Goal: Task Accomplishment & Management: Manage account settings

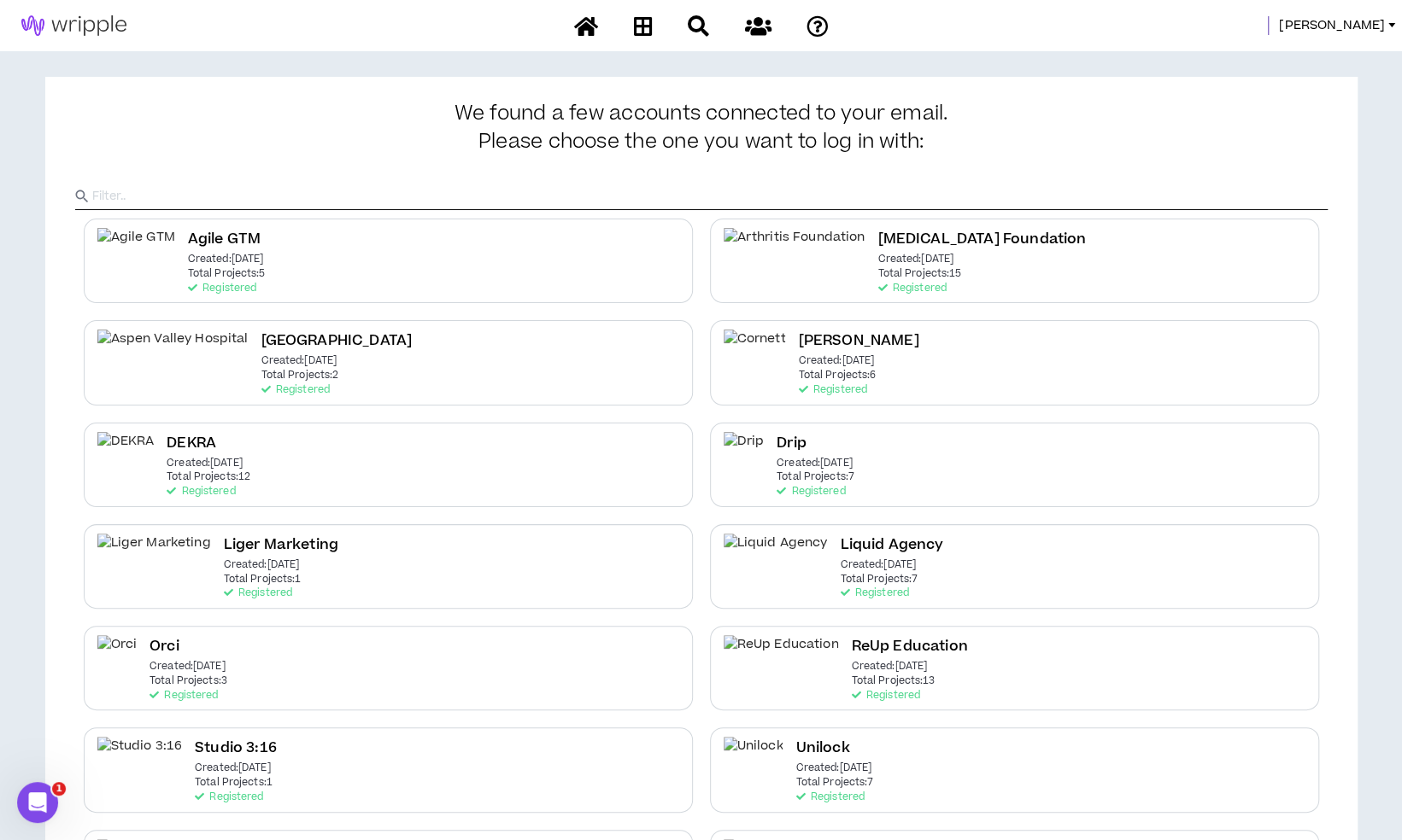
scroll to position [205, 0]
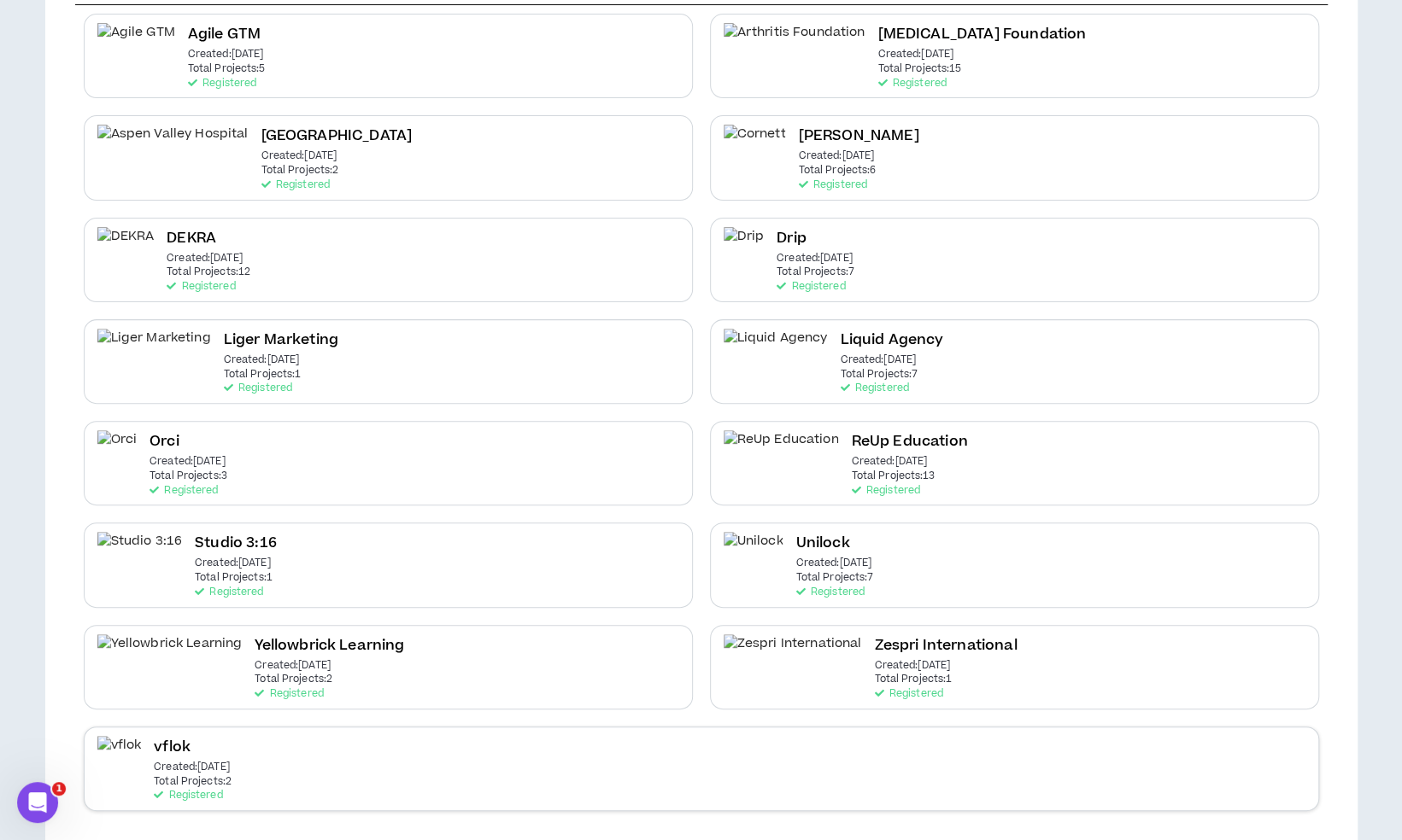
click at [509, 742] on div "vflok Created: [DATE] Total Projects: 2 Registered" at bounding box center [701, 769] width 1235 height 84
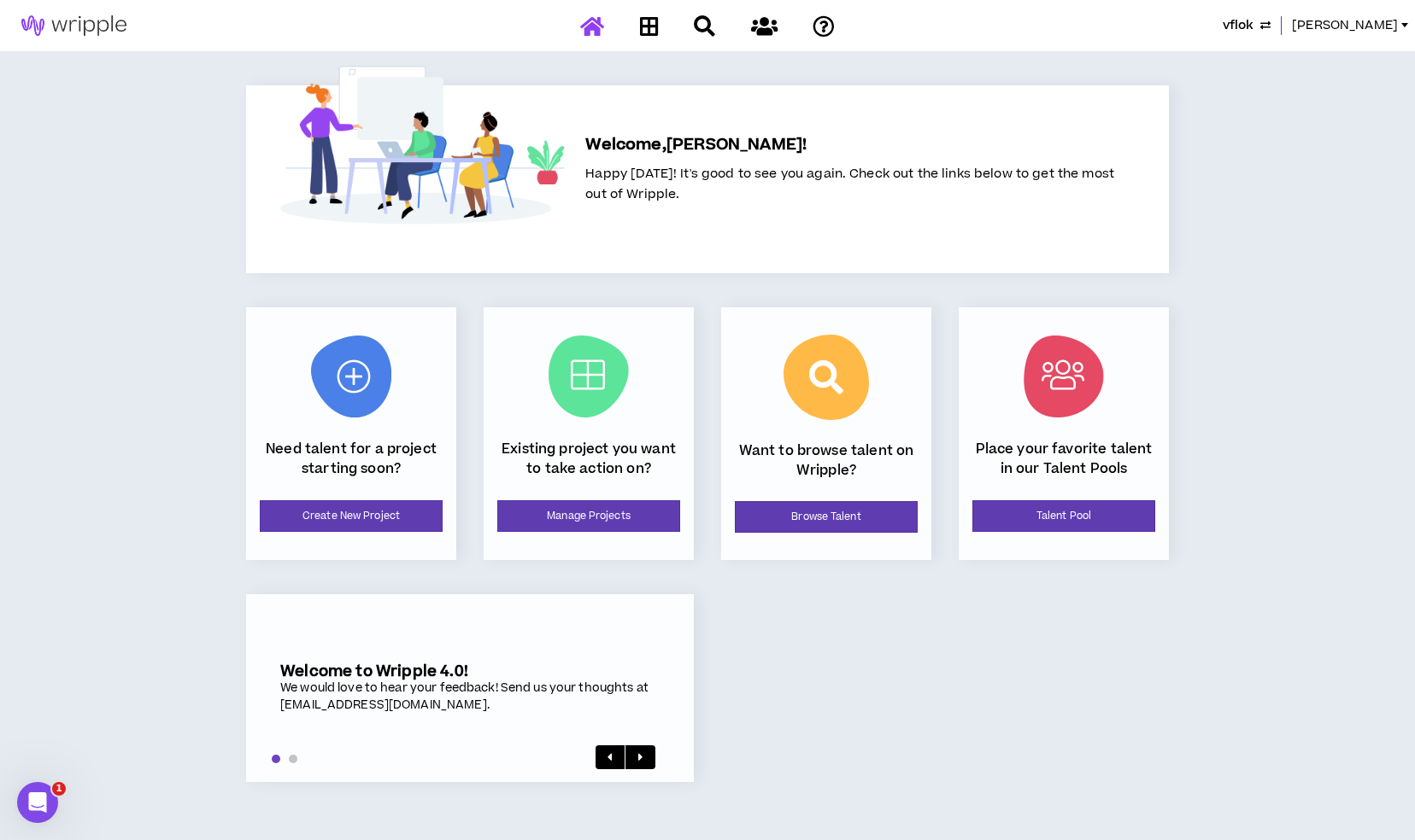
click at [570, 495] on div "Existing project you want to take action on? Manage Projects" at bounding box center [589, 434] width 210 height 253
click at [567, 519] on link "Manage Projects" at bounding box center [589, 516] width 183 height 32
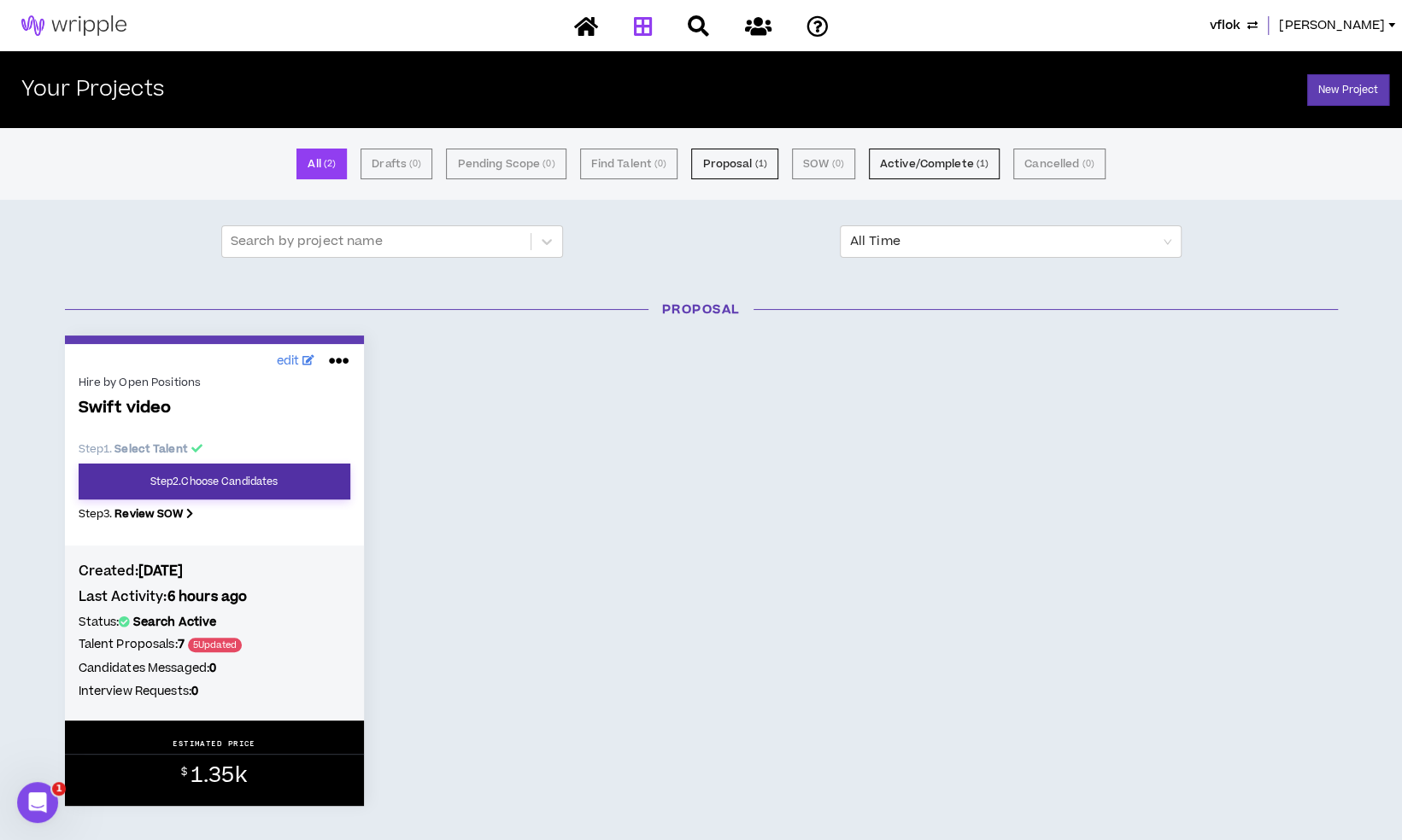
click at [282, 490] on link "Step 2 . Choose Candidates" at bounding box center [214, 482] width 271 height 36
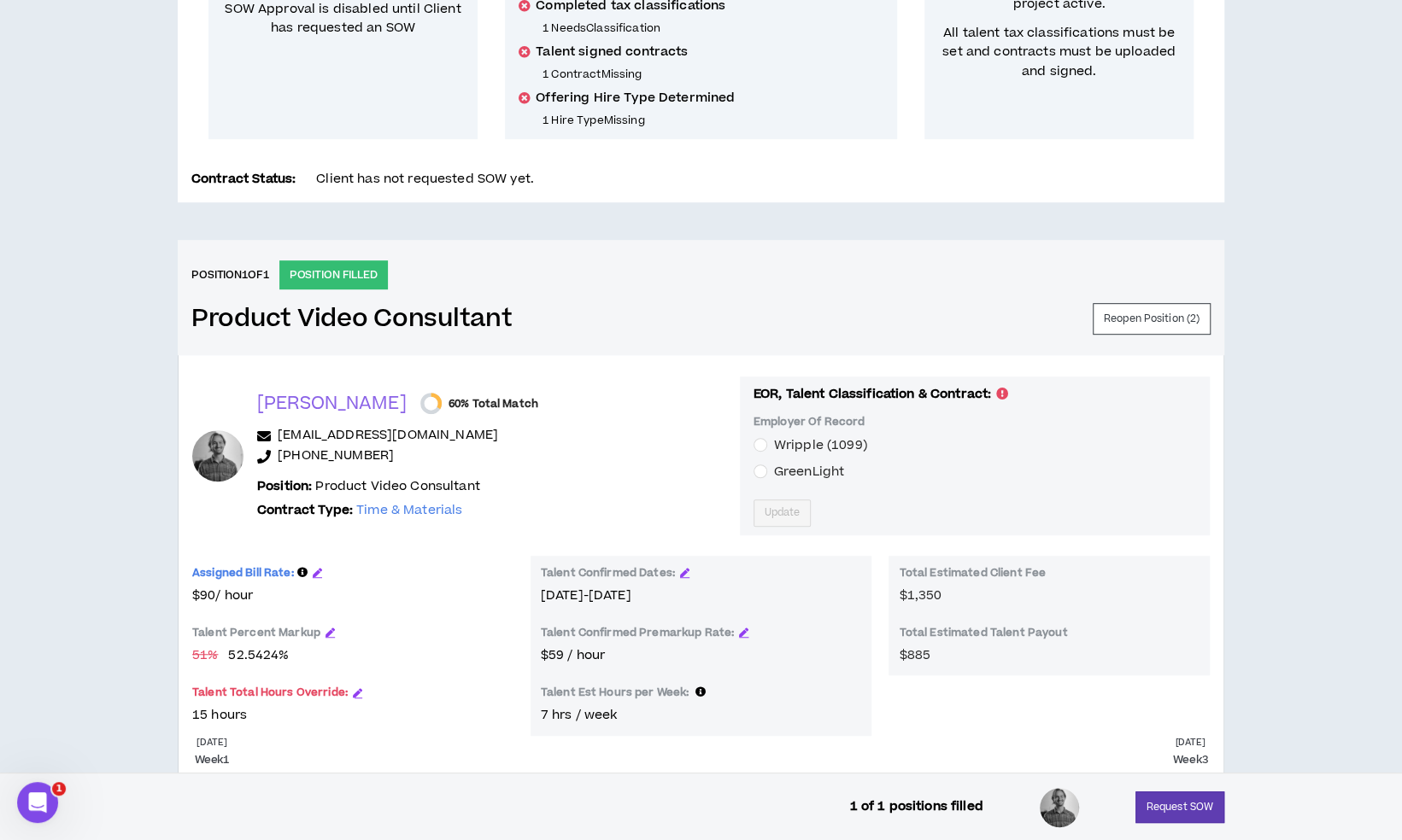
scroll to position [463, 0]
